Goal: Task Accomplishment & Management: Manage account settings

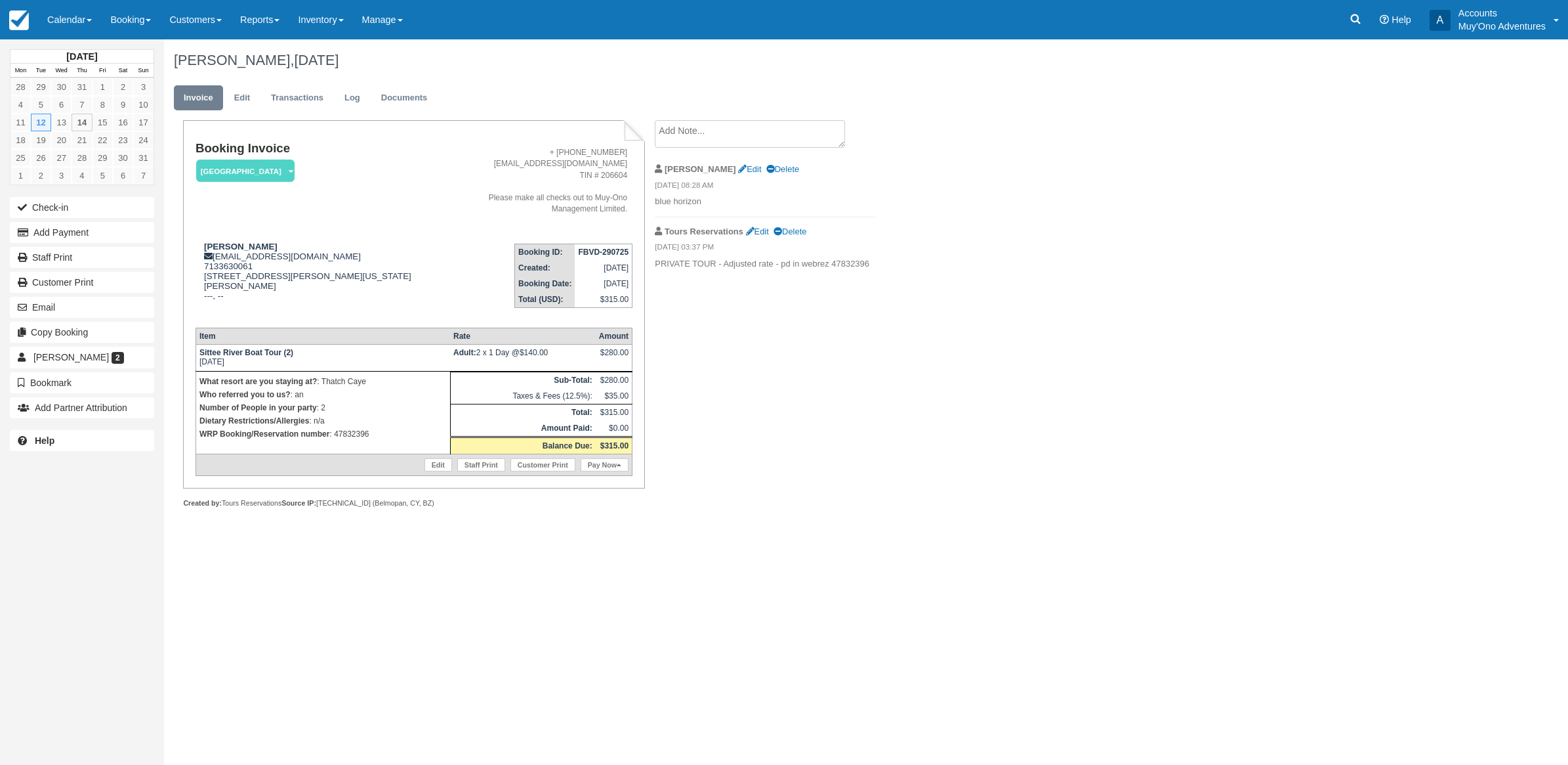
drag, startPoint x: 894, startPoint y: 61, endPoint x: 713, endPoint y: 618, distance: 585.7
click at [896, 61] on h1 "[PERSON_NAME], [DATE]" at bounding box center [752, 60] width 1157 height 15
click at [356, 439] on p "WRP Booking/Reservation number : 47832396" at bounding box center [322, 434] width 247 height 13
drag, startPoint x: 356, startPoint y: 439, endPoint x: 385, endPoint y: 435, distance: 29.3
click at [385, 435] on p "WRP Booking/Reservation number : 47832396" at bounding box center [322, 434] width 247 height 13
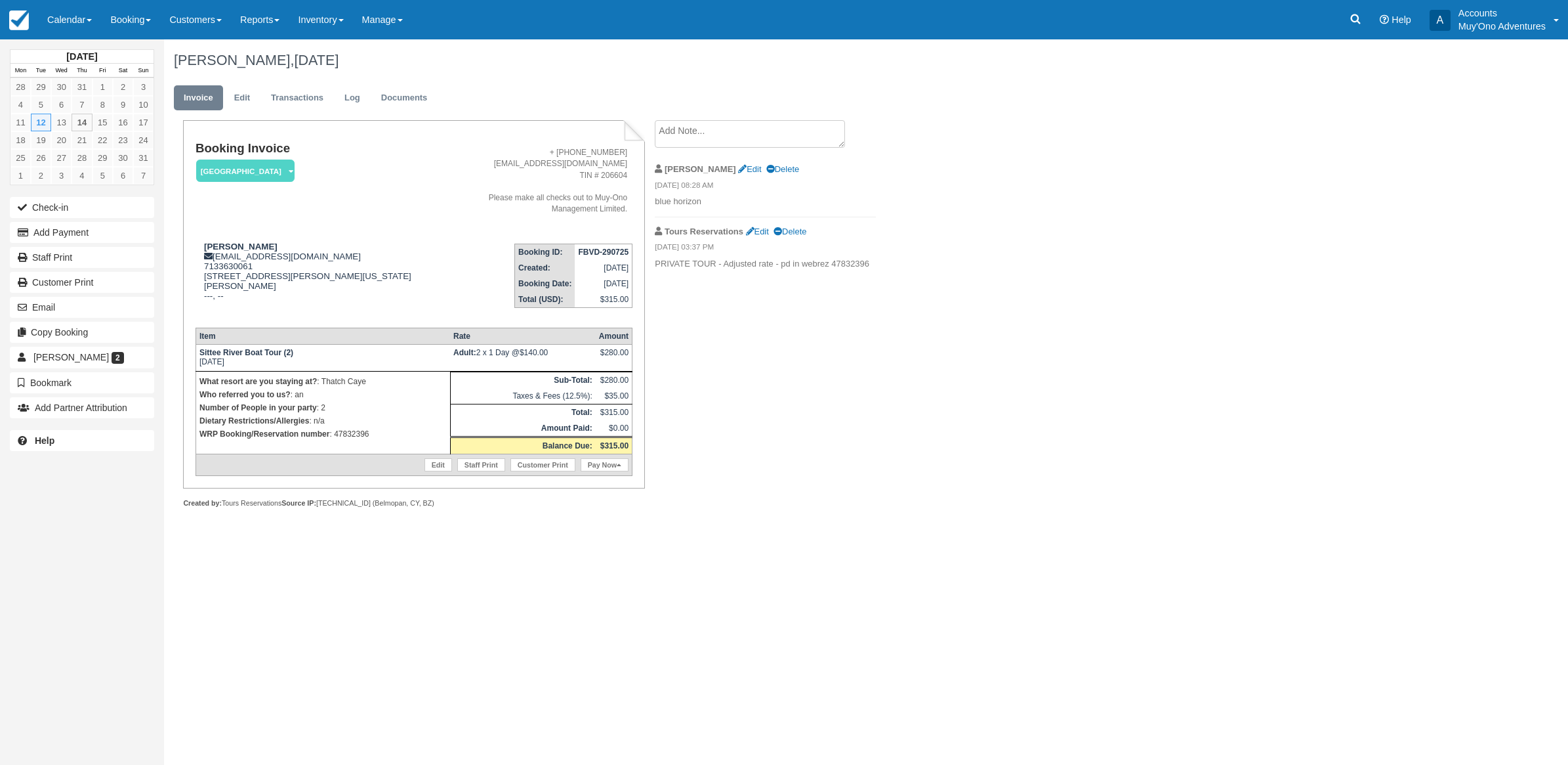
drag, startPoint x: 946, startPoint y: 380, endPoint x: 957, endPoint y: 368, distance: 16.3
click at [948, 373] on div "Kristina Kenne Cooper, August 12 2025 Invoice Edit Transactions Log Documents B…" at bounding box center [752, 287] width 1177 height 497
drag, startPoint x: 388, startPoint y: 435, endPoint x: 332, endPoint y: 437, distance: 56.0
click at [332, 437] on p "WRP Booking/Reservation number : 47832396" at bounding box center [330, 434] width 261 height 13
copy p "47832396"
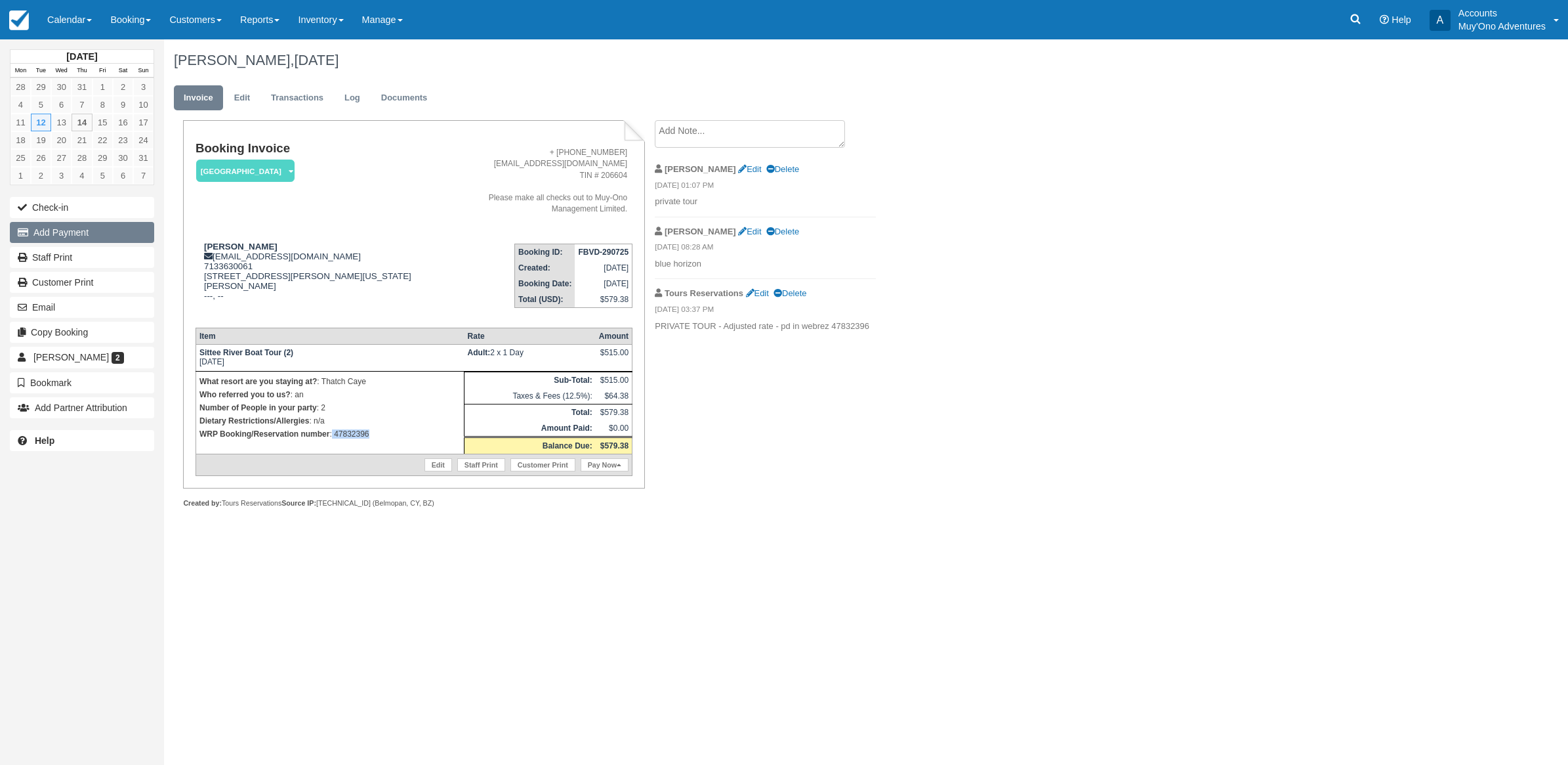
click at [91, 237] on button "Add Payment" at bounding box center [82, 232] width 144 height 21
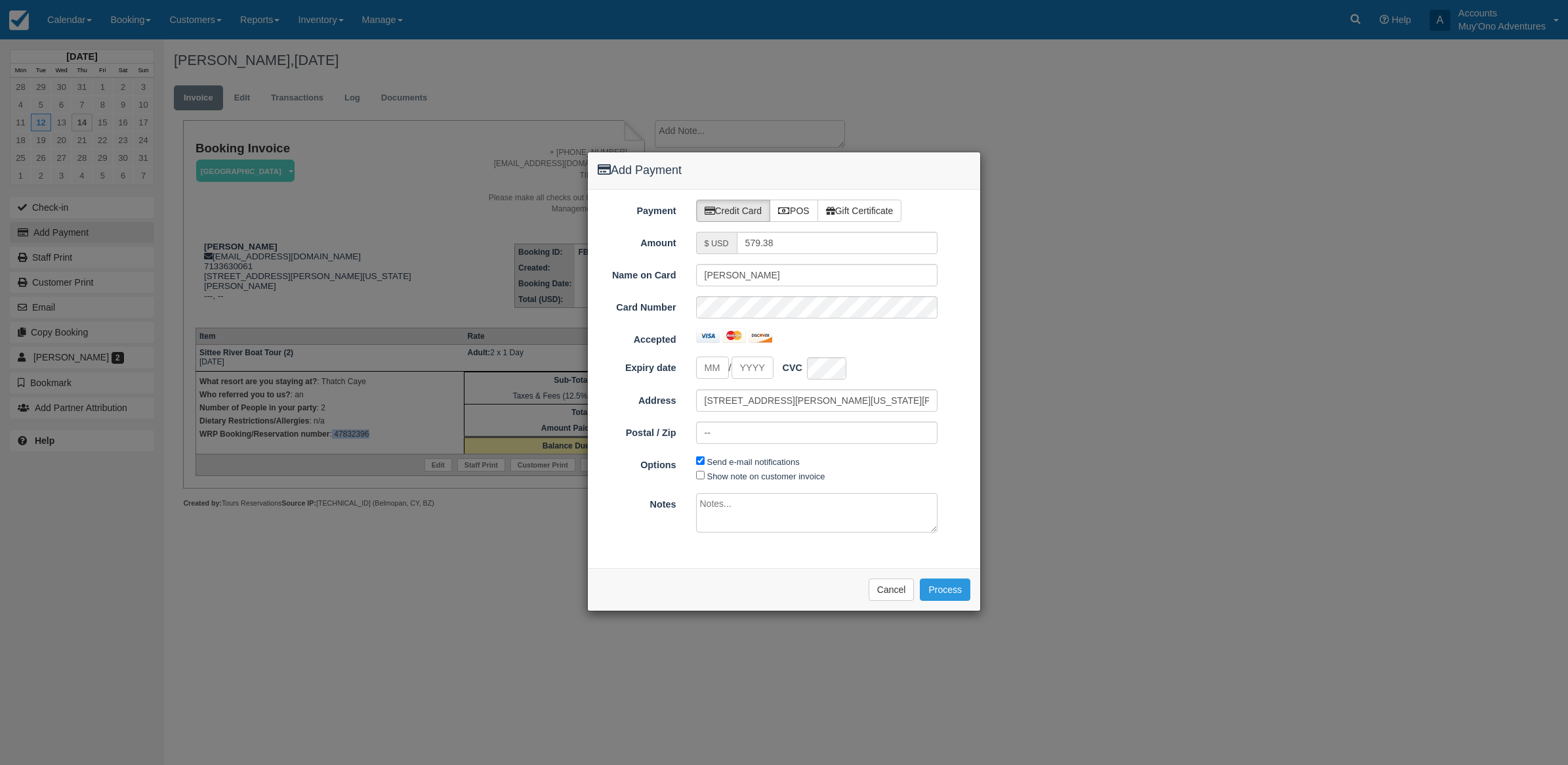
type input "[DATE]"
click at [805, 217] on label "POS" at bounding box center [794, 210] width 49 height 23
radio input "true"
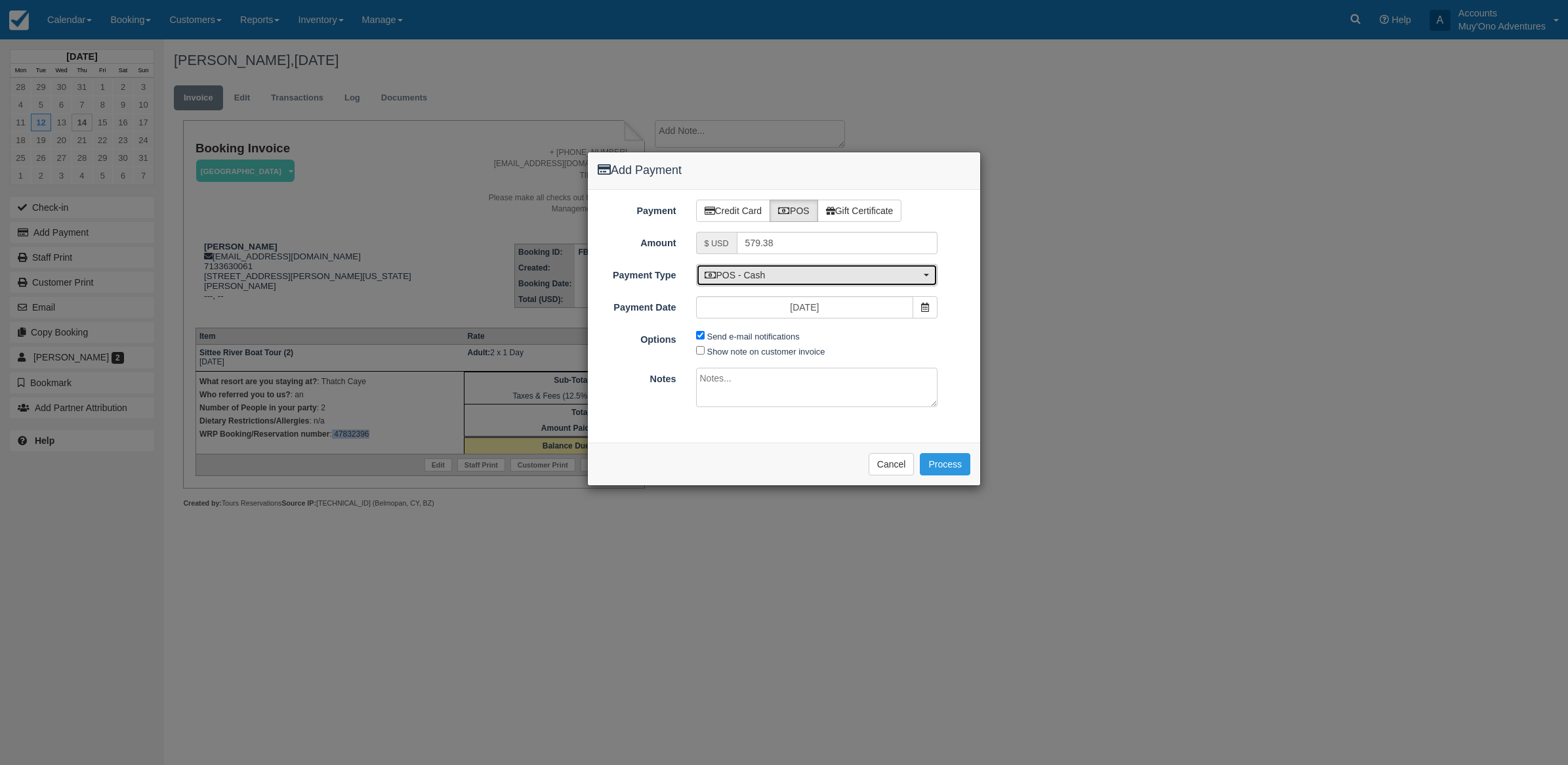
click at [783, 281] on span "POS - Cash" at bounding box center [813, 275] width 216 height 13
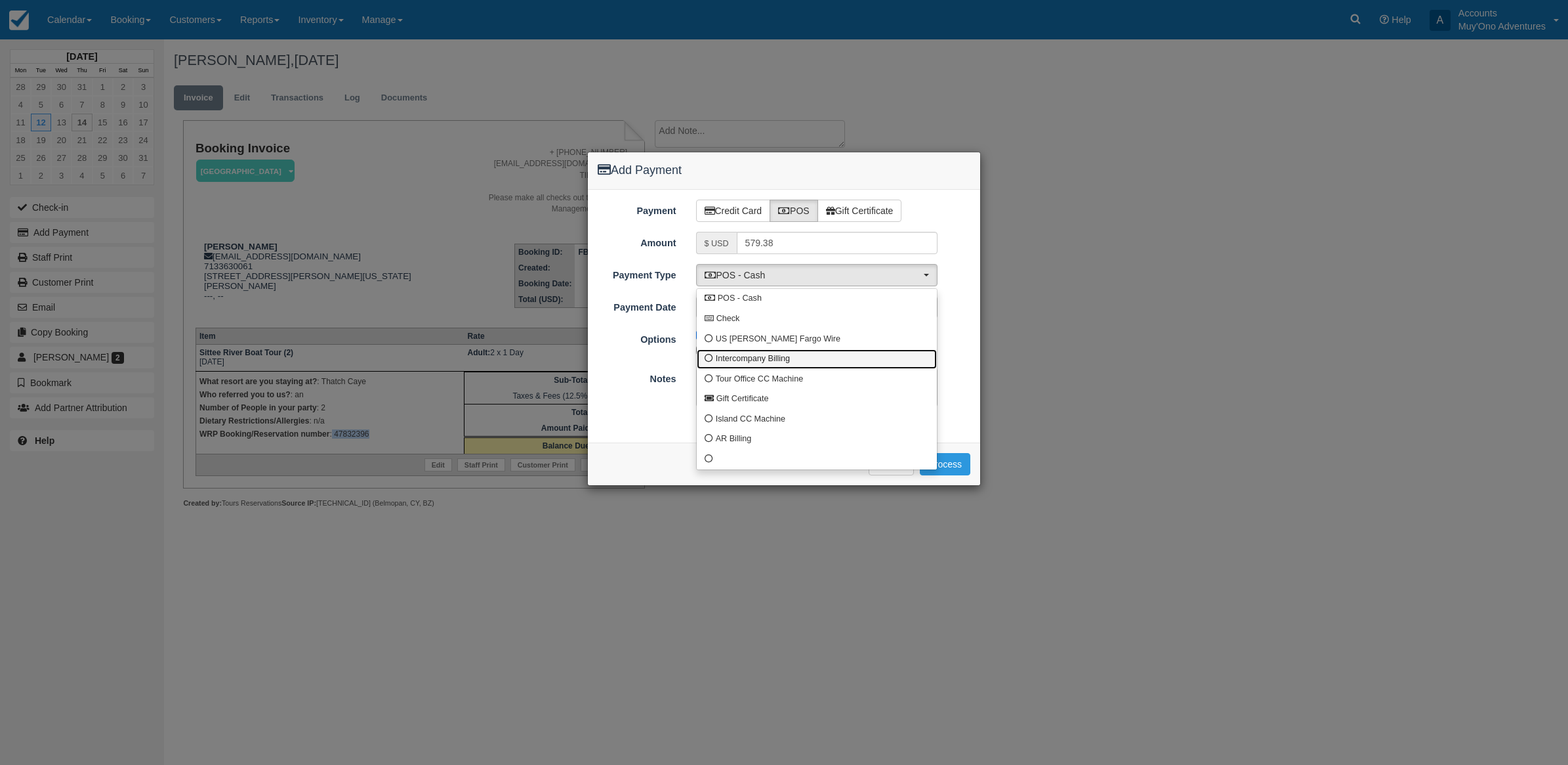
click at [726, 363] on span "Intercompany Billing" at bounding box center [753, 359] width 74 height 12
select select "custom4"
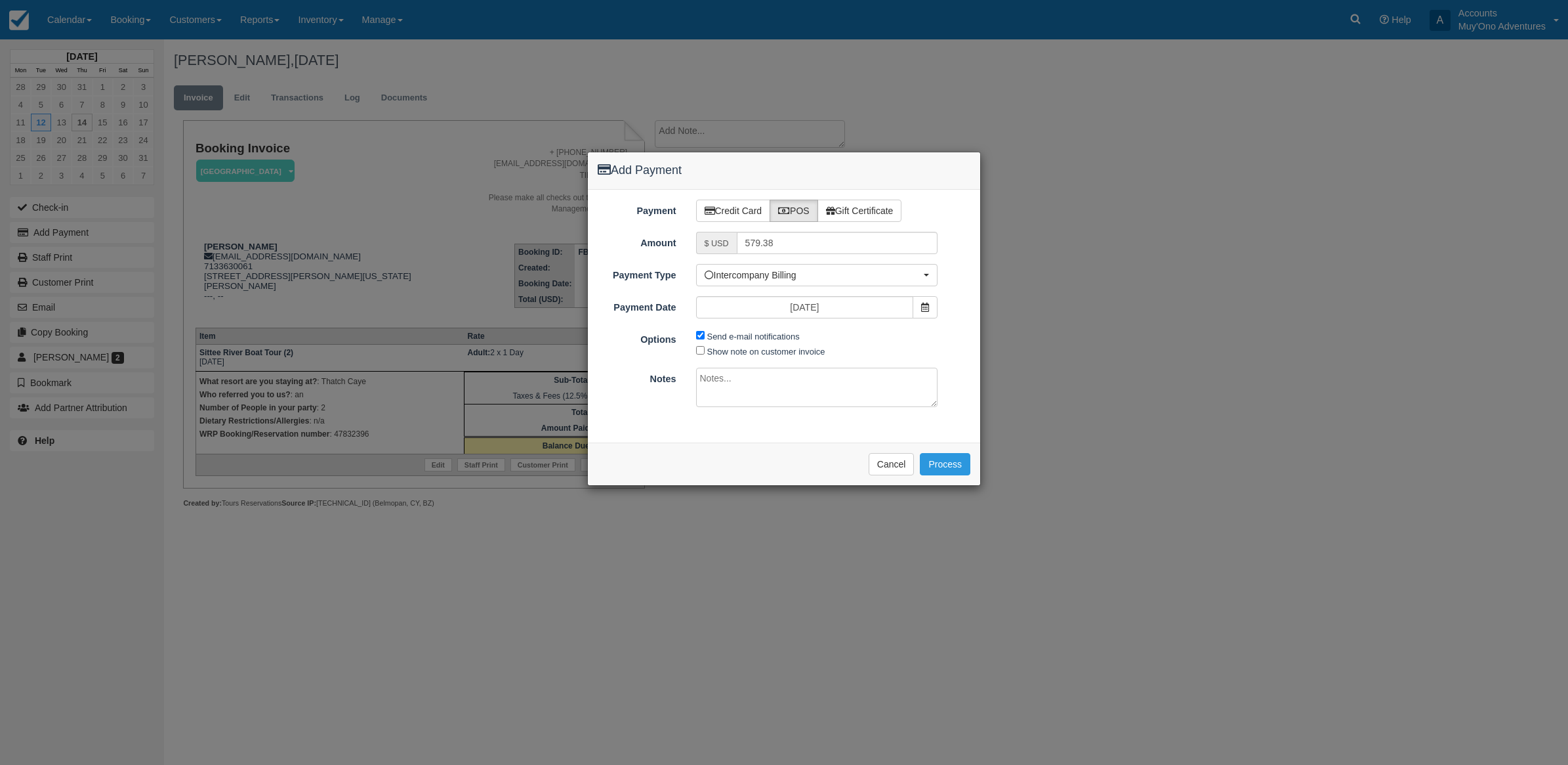
click at [699, 343] on span "Send e-mail notifications" at bounding box center [752, 335] width 111 height 15
click at [699, 332] on input "Send e-mail notifications" at bounding box center [700, 334] width 8 height 8
checkbox input "false"
click at [727, 385] on textarea at bounding box center [817, 387] width 242 height 39
type textarea "Paid in WRP CT"
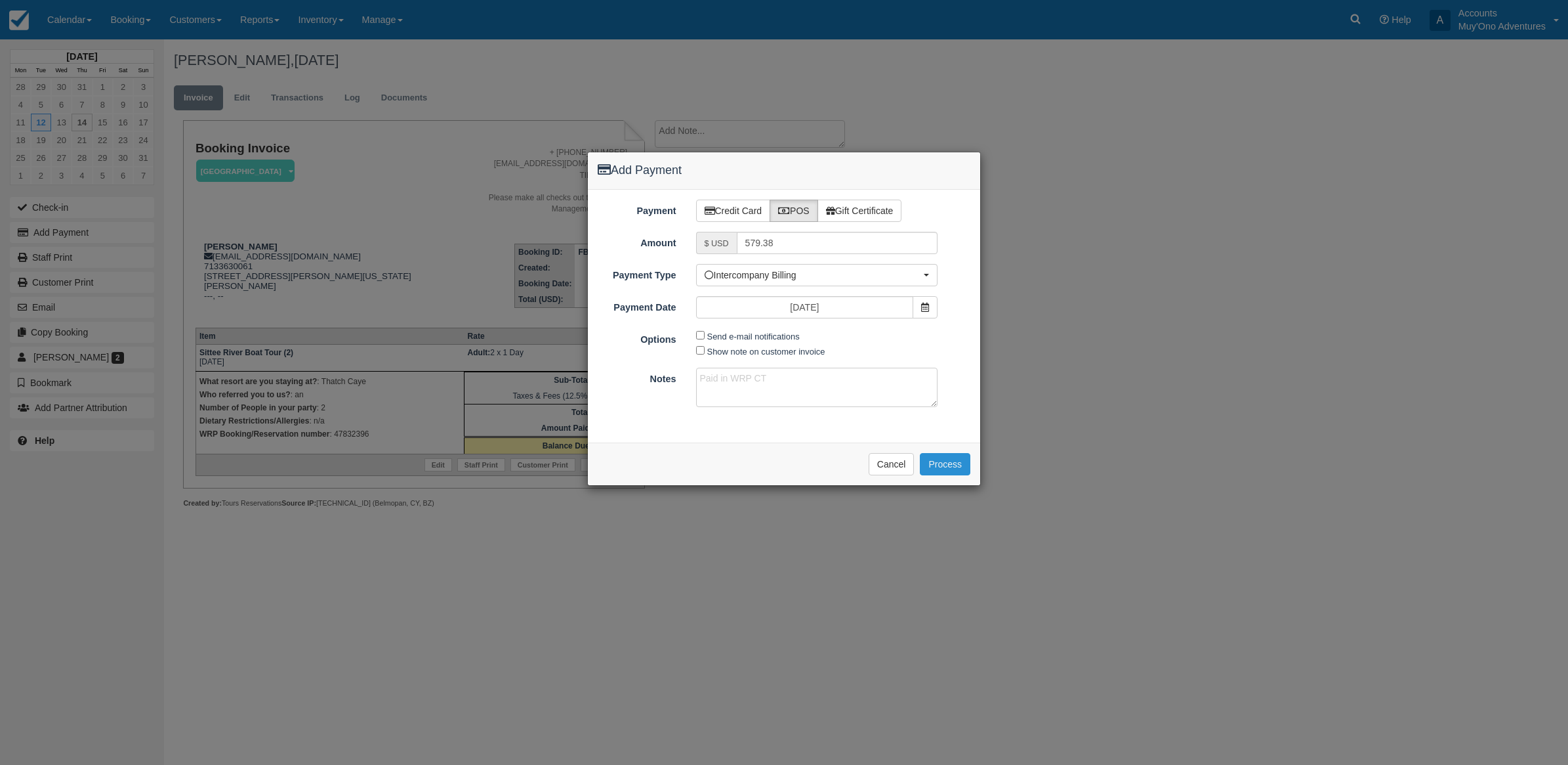
click at [945, 468] on button "Process" at bounding box center [946, 464] width 51 height 23
